Goal: Information Seeking & Learning: Learn about a topic

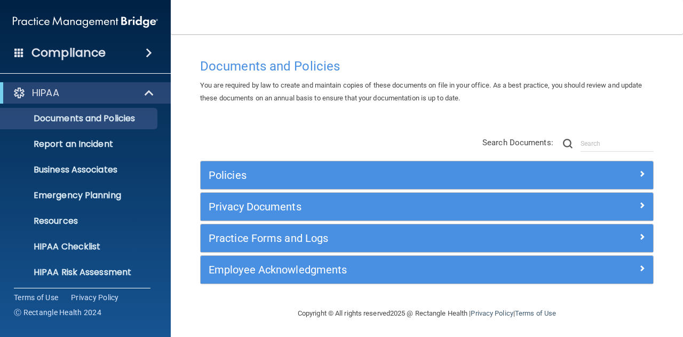
scroll to position [3, 0]
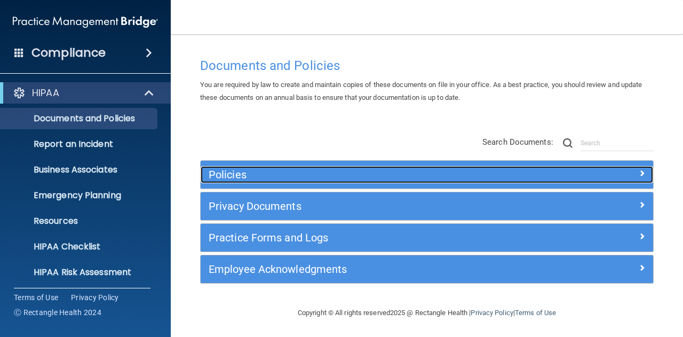
click at [639, 172] on span at bounding box center [642, 173] width 6 height 13
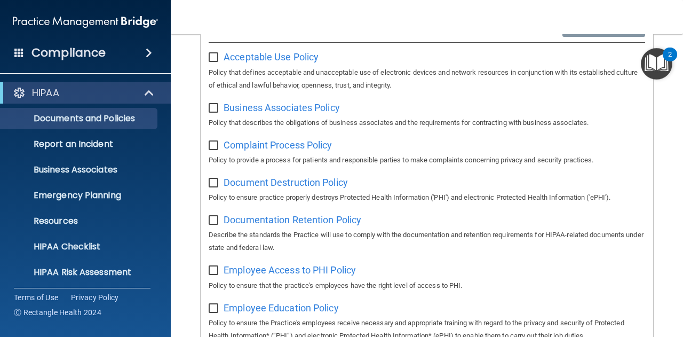
scroll to position [166, 0]
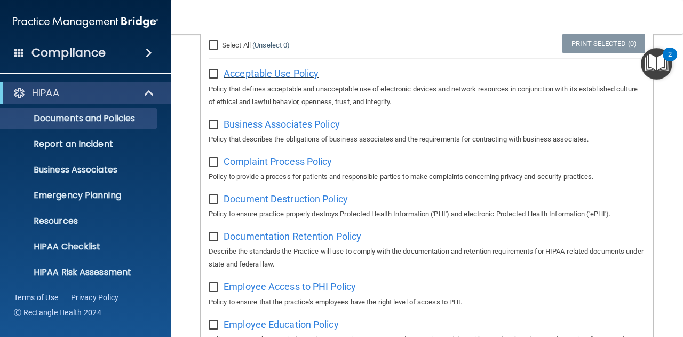
click at [291, 74] on span "Acceptable Use Policy" at bounding box center [271, 73] width 95 height 11
click at [251, 120] on span "Business Associates Policy" at bounding box center [282, 123] width 116 height 11
click at [88, 145] on p "Report an Incident" at bounding box center [80, 144] width 146 height 11
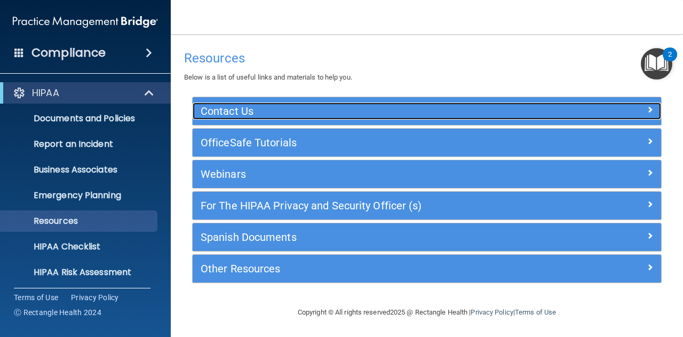
click at [649, 108] on span at bounding box center [650, 109] width 6 height 13
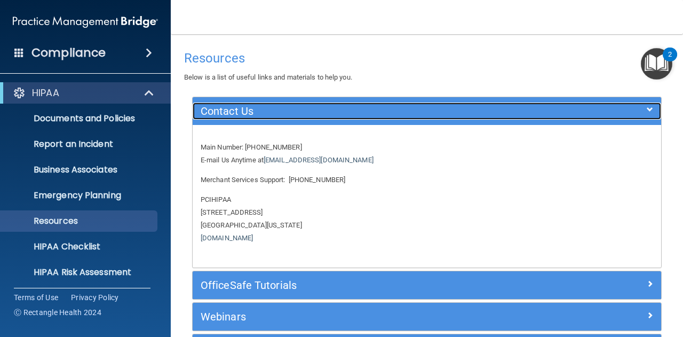
click at [647, 109] on span at bounding box center [650, 109] width 6 height 13
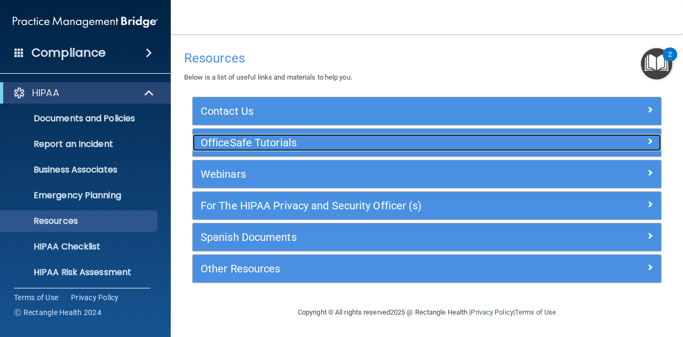
click at [648, 136] on span at bounding box center [650, 140] width 6 height 13
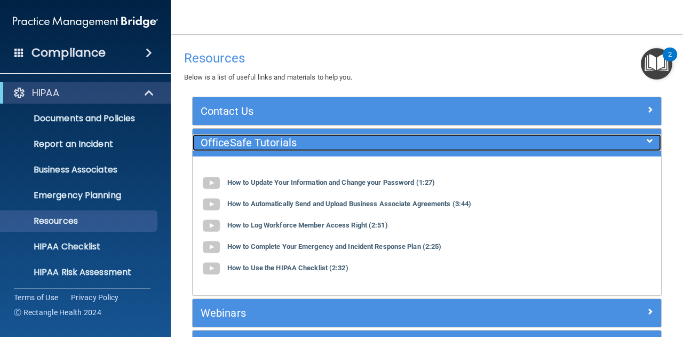
click at [647, 141] on span at bounding box center [650, 140] width 6 height 13
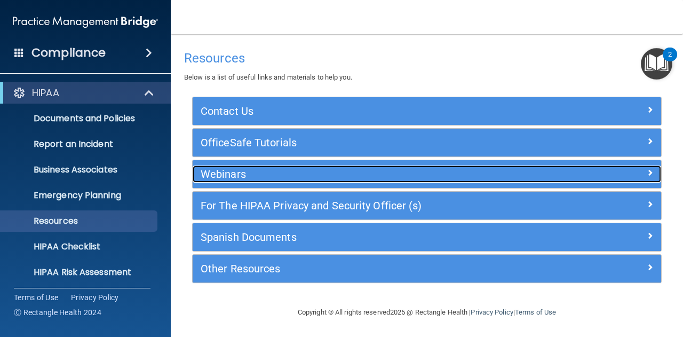
click at [649, 171] on span at bounding box center [650, 172] width 6 height 13
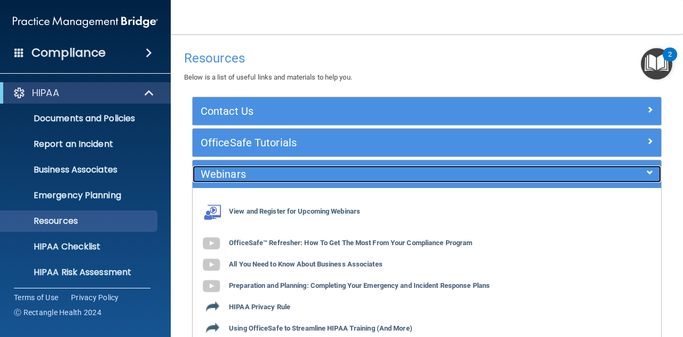
click at [649, 171] on div at bounding box center [602, 171] width 117 height 13
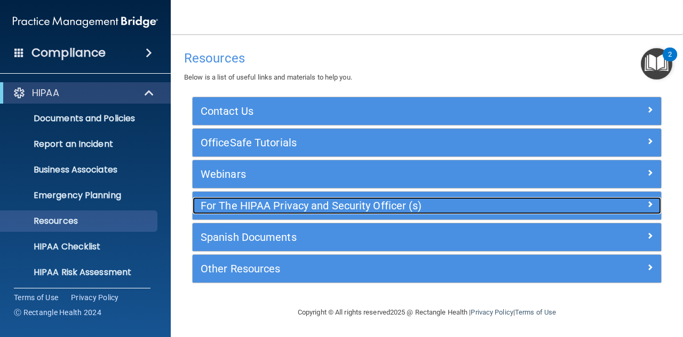
click at [649, 202] on span at bounding box center [650, 203] width 6 height 13
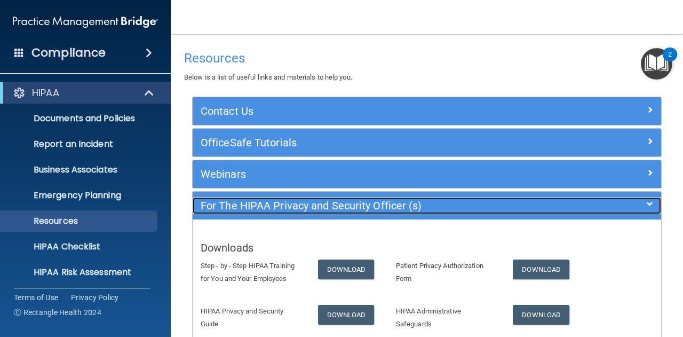
click at [649, 202] on div at bounding box center [602, 203] width 117 height 13
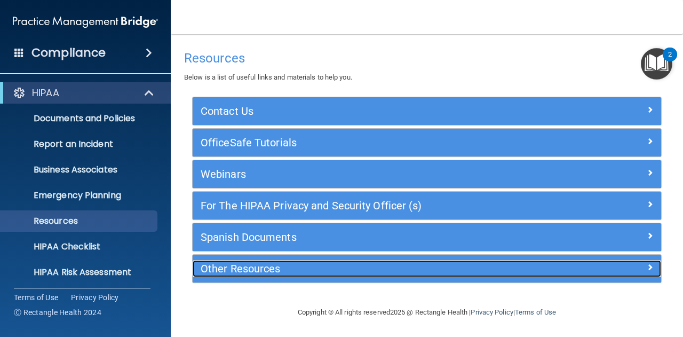
click at [649, 266] on span at bounding box center [650, 266] width 6 height 13
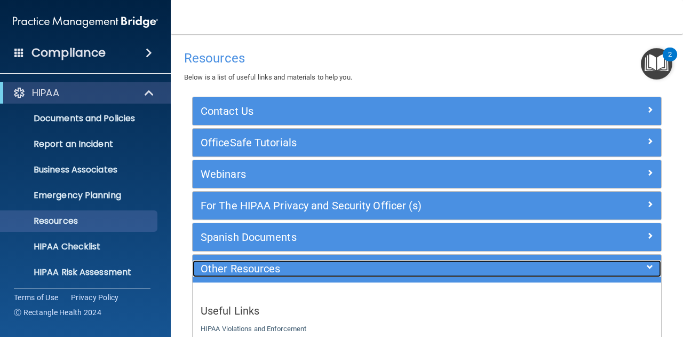
click at [647, 264] on span at bounding box center [650, 266] width 6 height 13
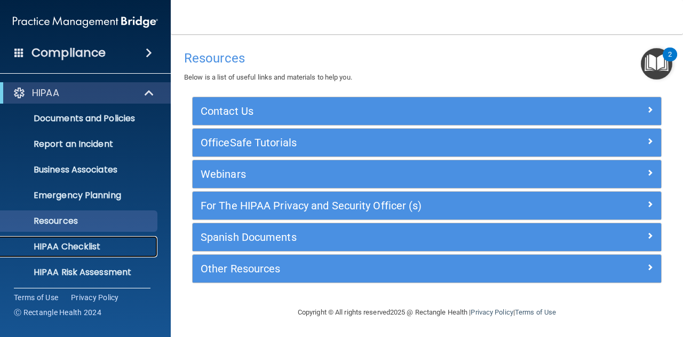
click at [80, 245] on p "HIPAA Checklist" at bounding box center [80, 246] width 146 height 11
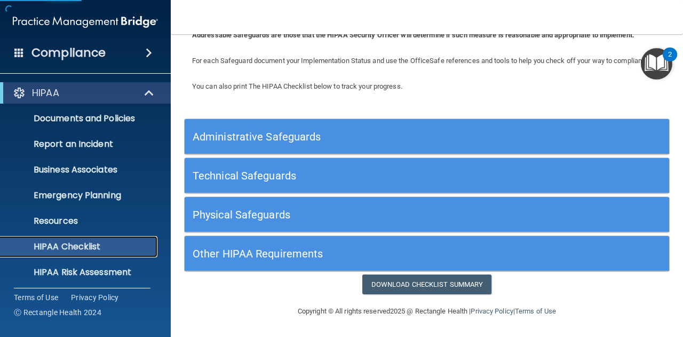
scroll to position [78, 0]
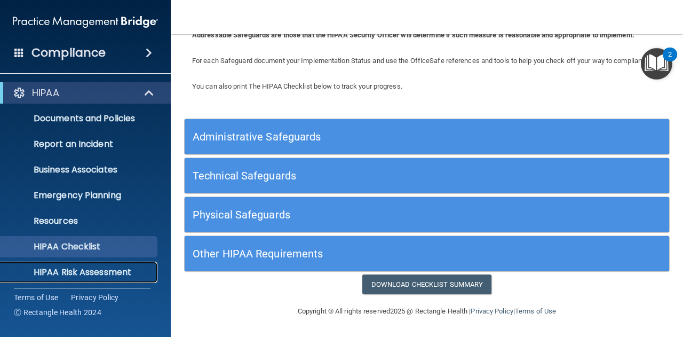
click at [83, 275] on p "HIPAA Risk Assessment" at bounding box center [80, 272] width 146 height 11
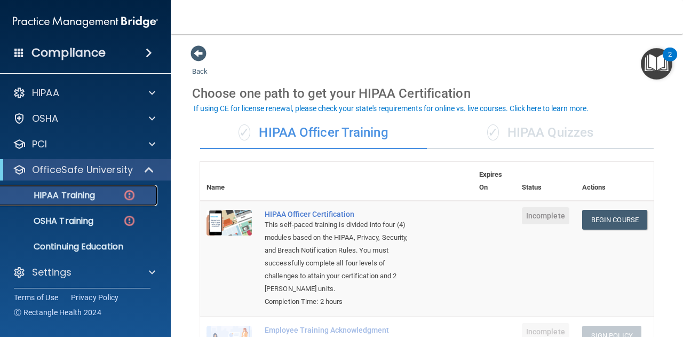
click at [127, 193] on img at bounding box center [129, 194] width 13 height 13
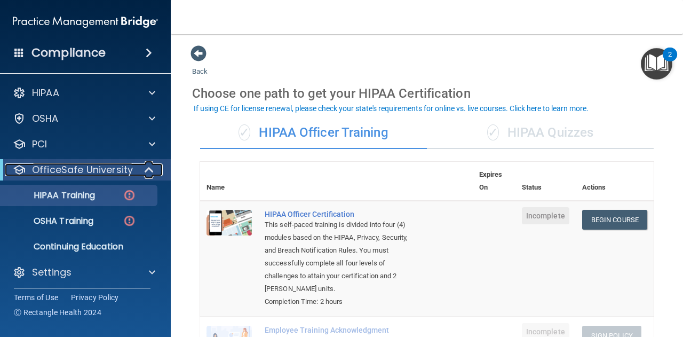
click at [150, 166] on span at bounding box center [150, 169] width 9 height 13
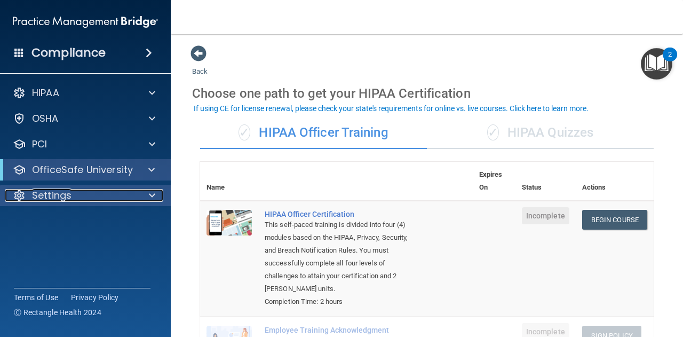
click at [149, 195] on span at bounding box center [152, 195] width 6 height 13
